Goal: Check status: Check status

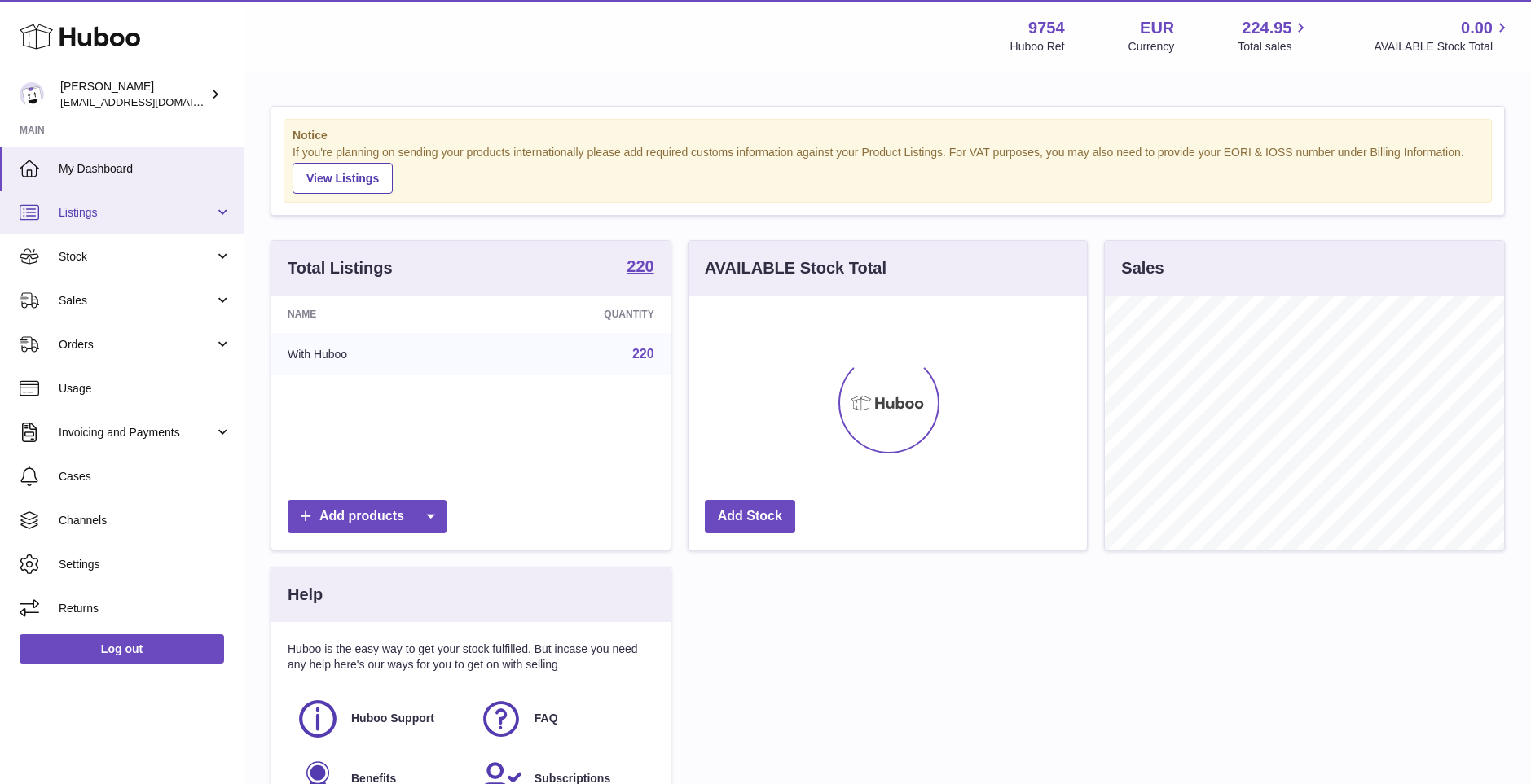
scroll to position [254, 398]
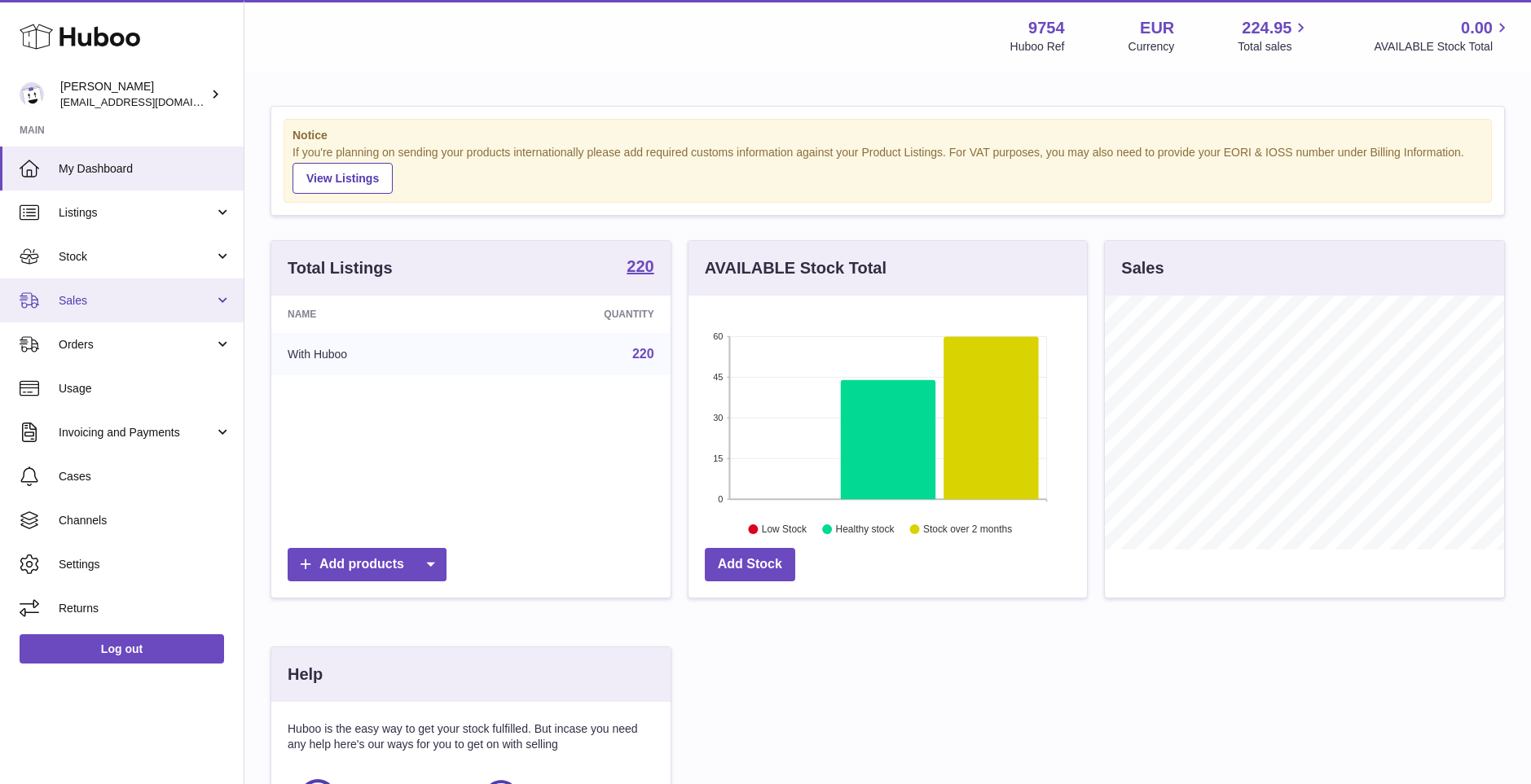
click at [78, 295] on span "Sales" at bounding box center [136, 301] width 155 height 16
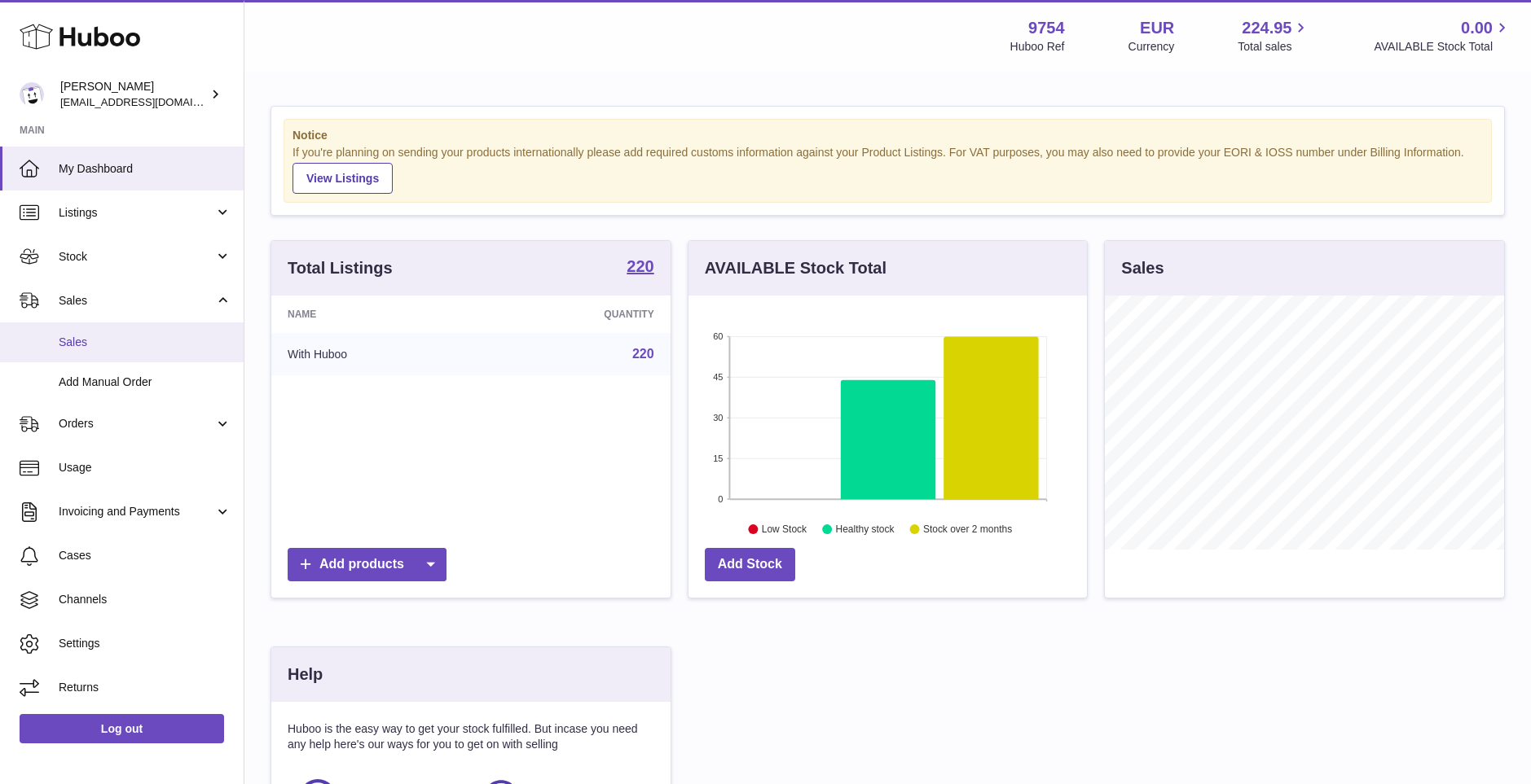
click at [85, 341] on span "Sales" at bounding box center [145, 343] width 173 height 16
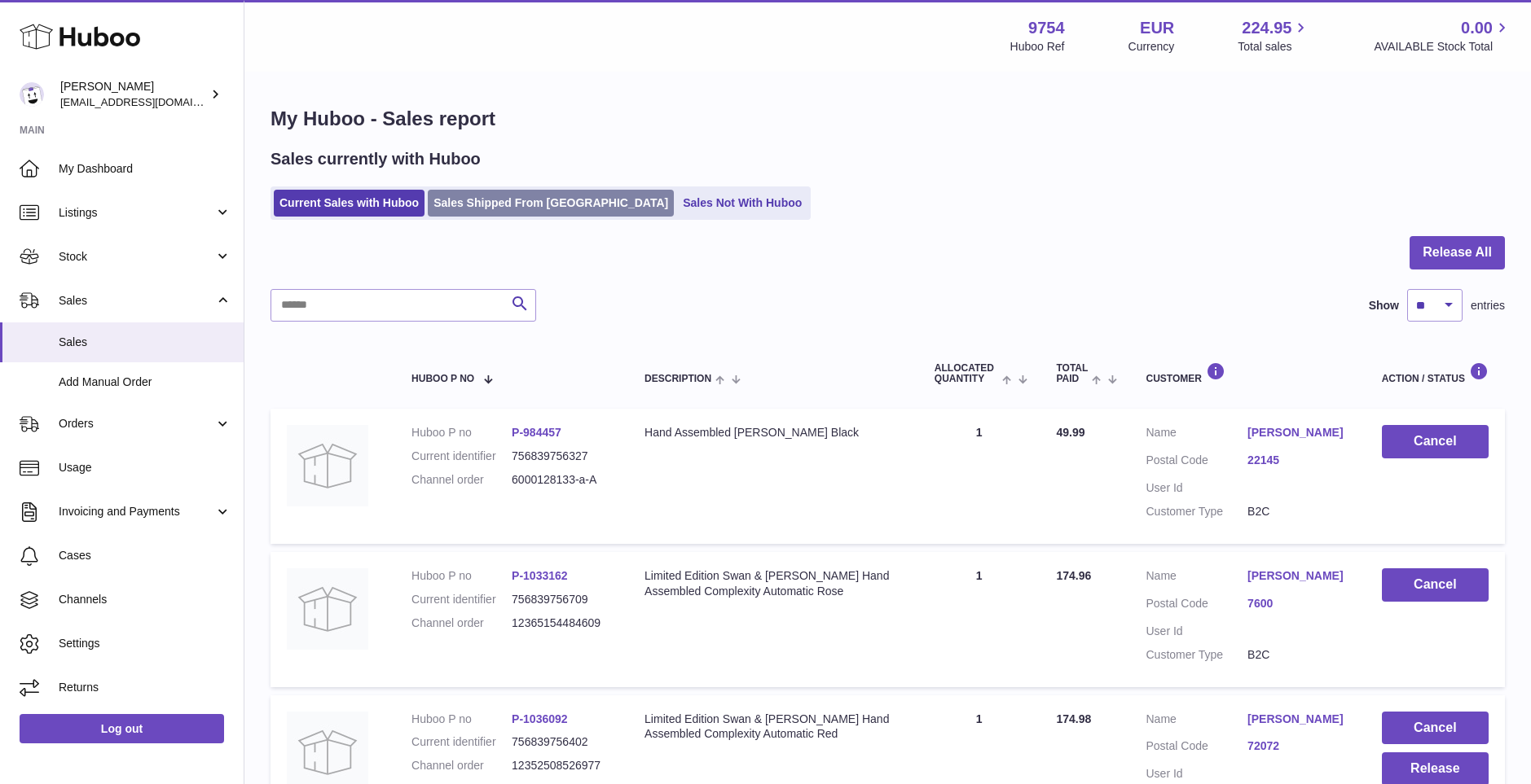
click at [511, 200] on link "Sales Shipped From [GEOGRAPHIC_DATA]" at bounding box center [551, 203] width 247 height 27
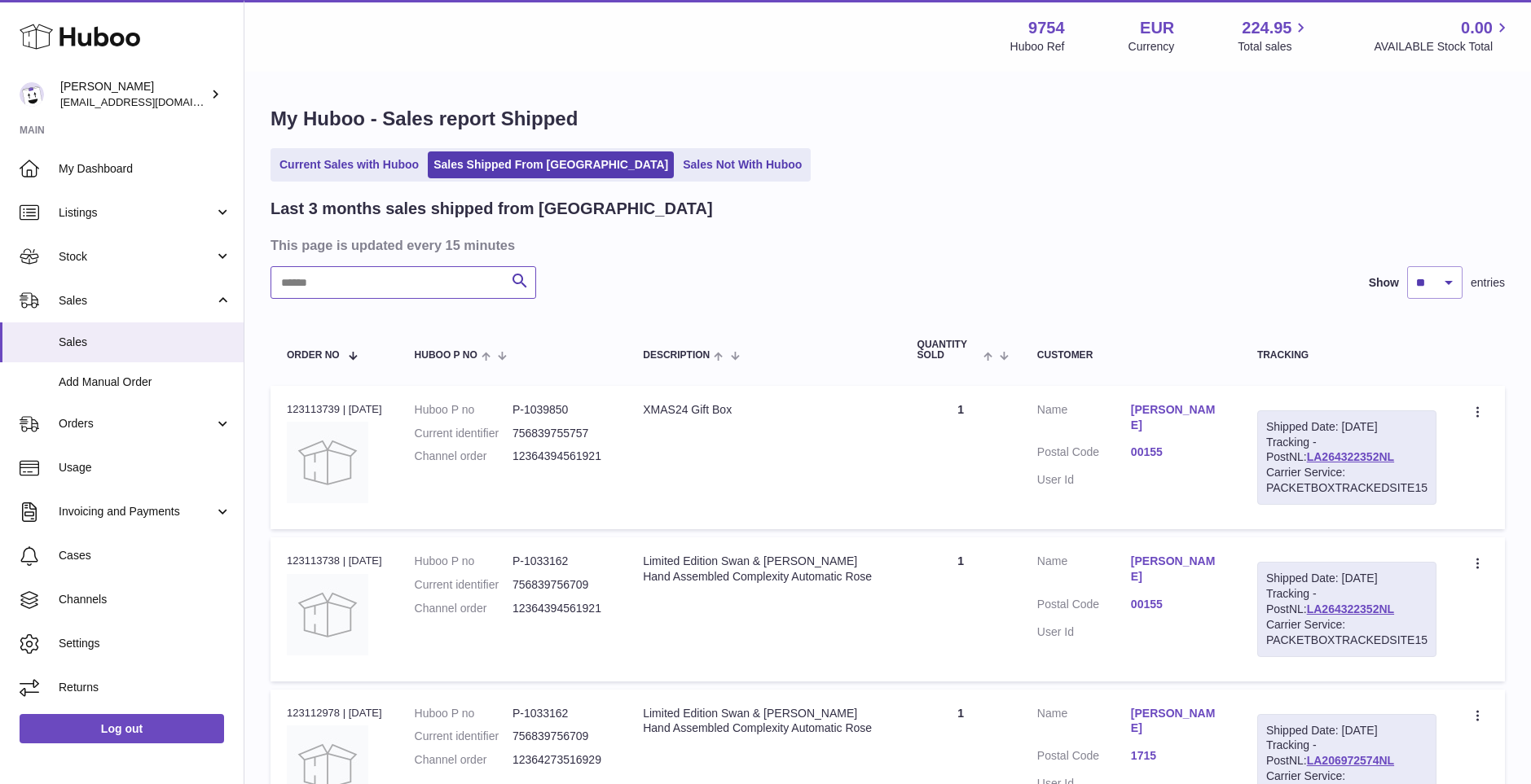
click at [403, 281] on input "text" at bounding box center [403, 282] width 266 height 32
paste input "**********"
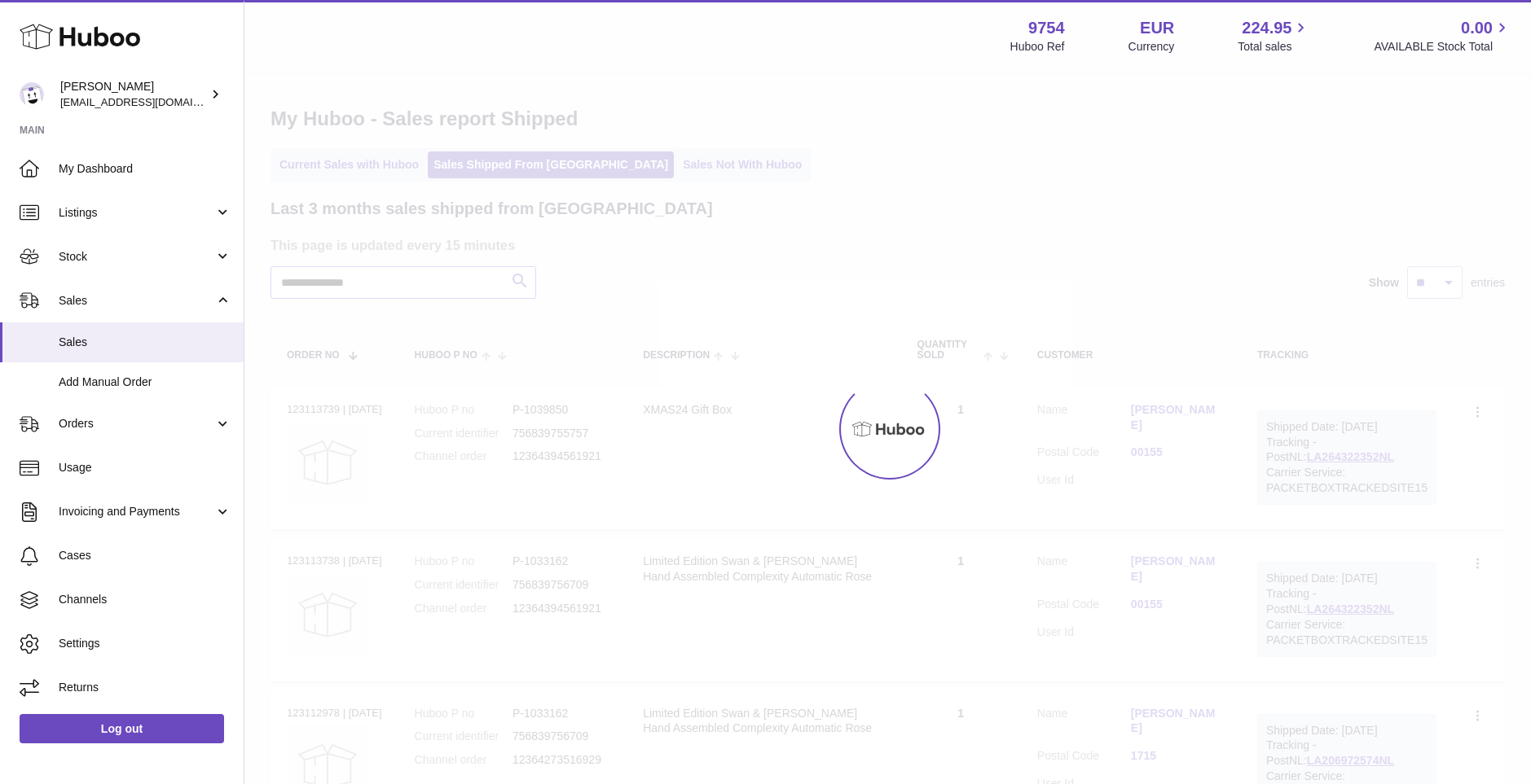
type input "**********"
click at [520, 283] on div at bounding box center [888, 429] width 1287 height 711
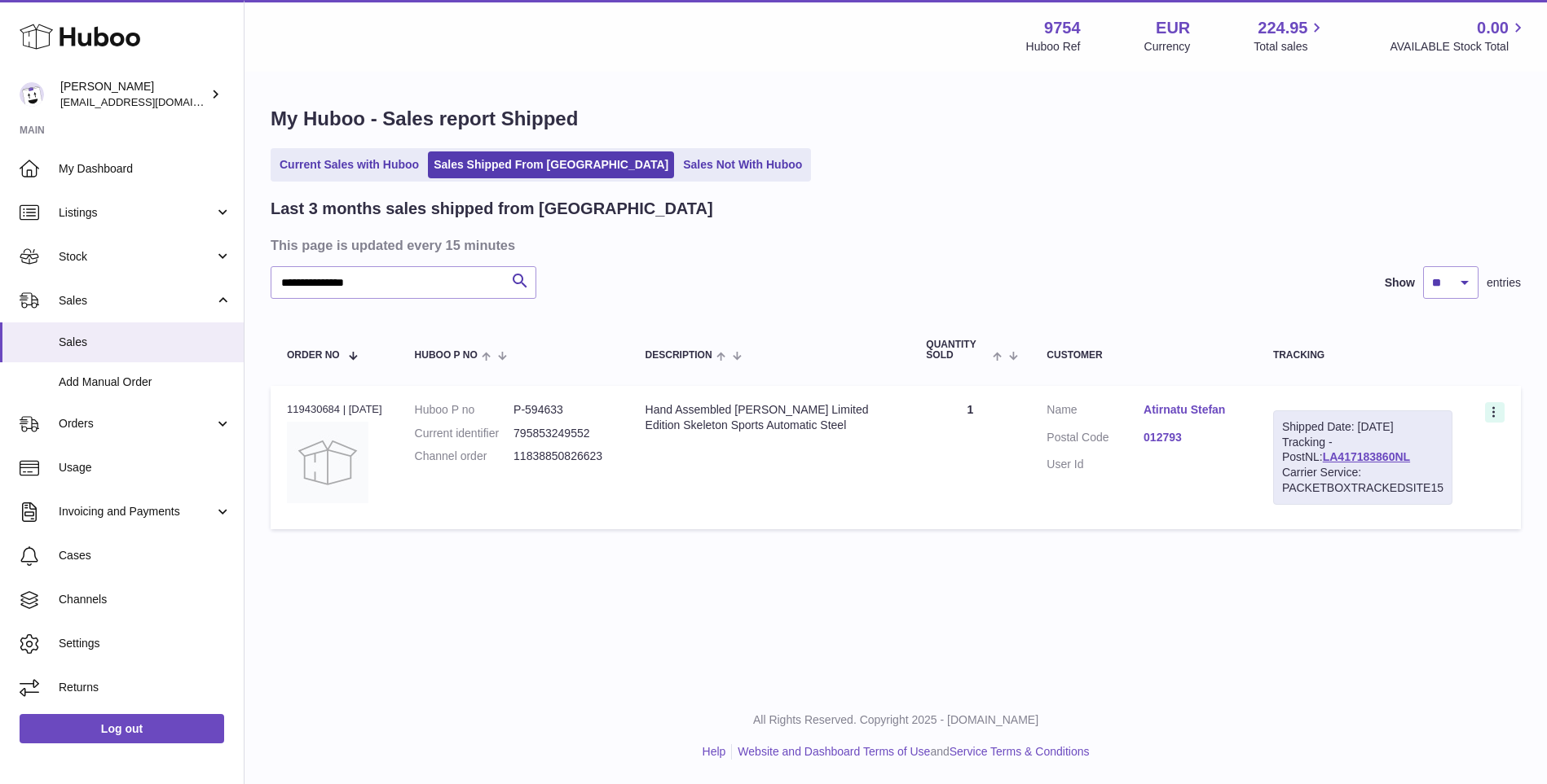
click at [1491, 411] on icon at bounding box center [1494, 414] width 18 height 17
click at [1391, 482] on li "Duplicate Order" at bounding box center [1423, 483] width 163 height 35
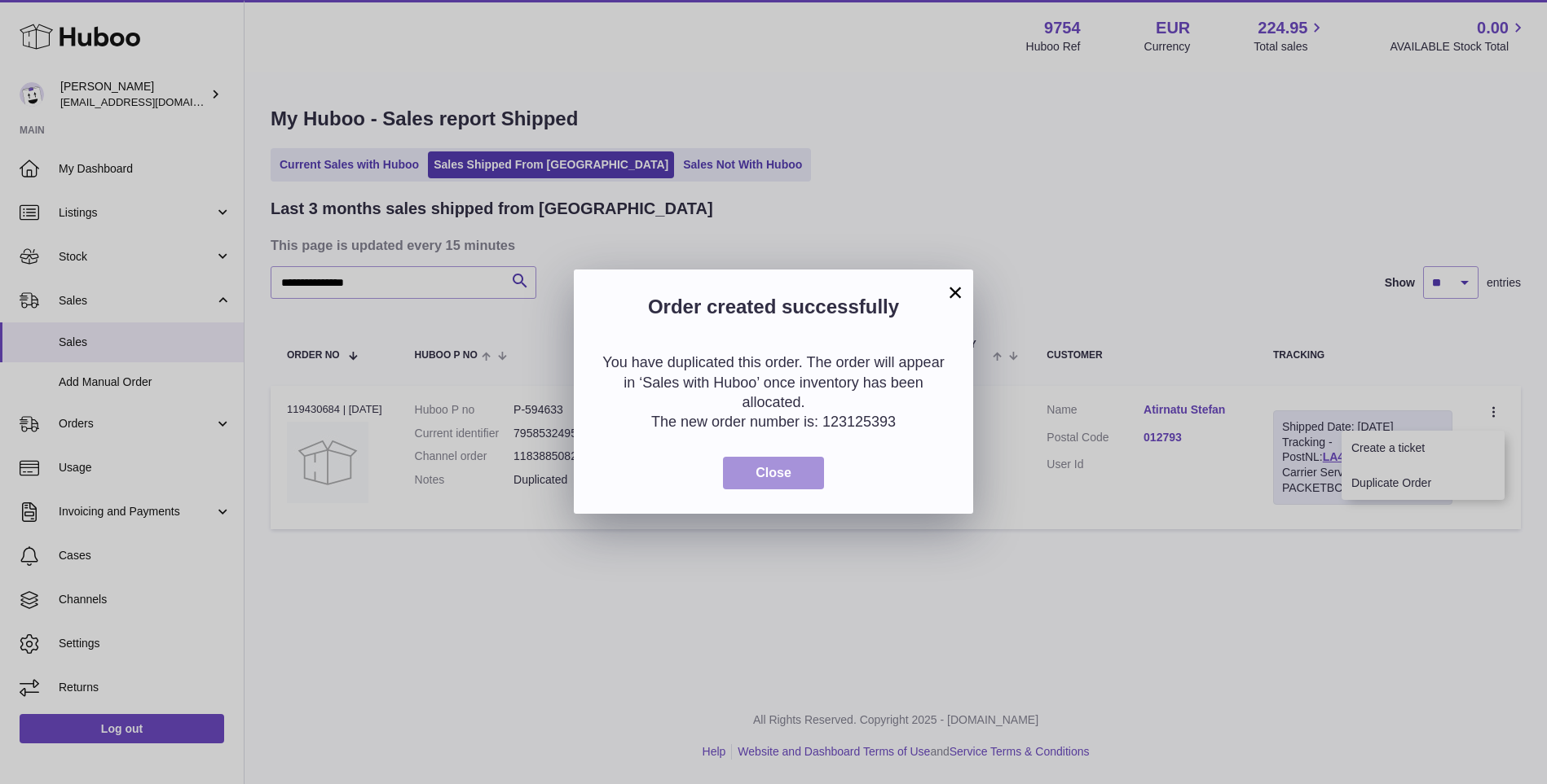
click at [786, 472] on span "Close" at bounding box center [773, 473] width 36 height 14
